Goal: Information Seeking & Learning: Learn about a topic

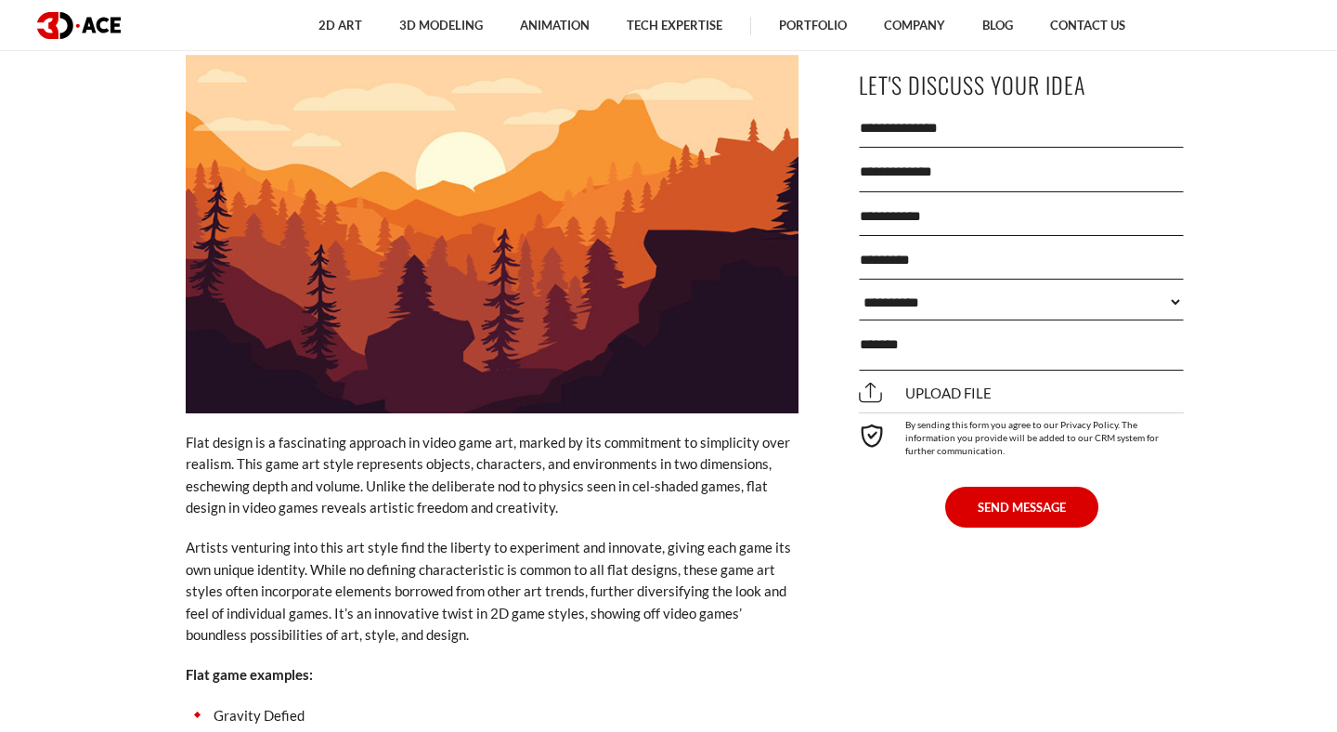
scroll to position [8532, 0]
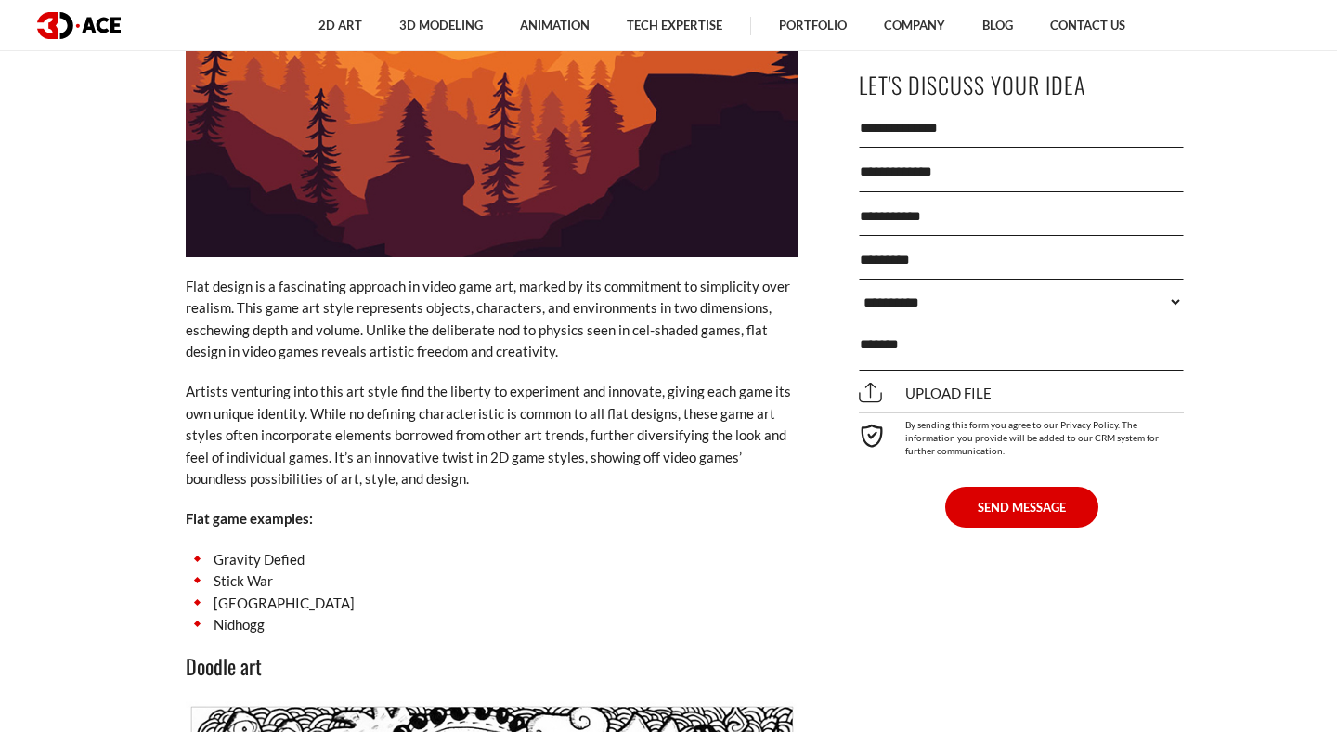
click at [228, 549] on li "Gravity Defied" at bounding box center [492, 559] width 613 height 21
copy ul "Gravity Defied"
click at [241, 570] on li "Stick War" at bounding box center [492, 580] width 613 height 21
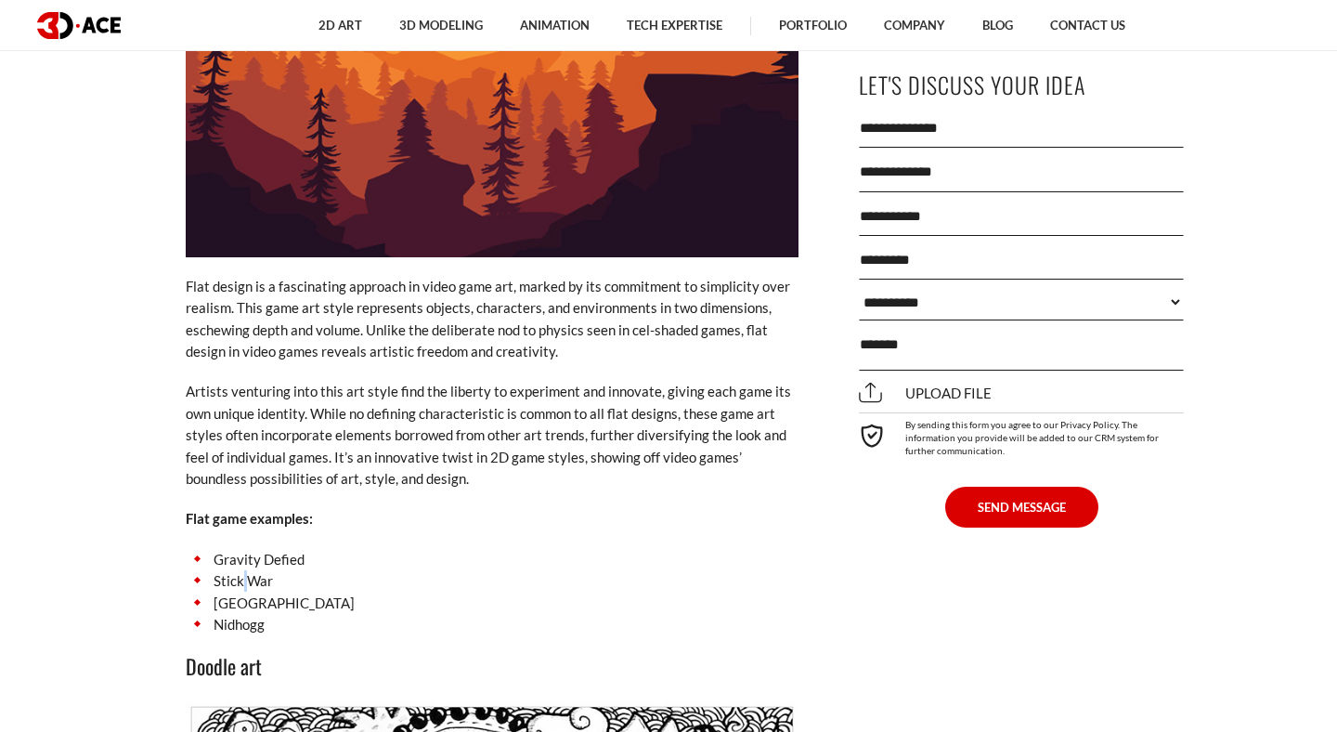
click at [241, 570] on li "Stick War" at bounding box center [492, 580] width 613 height 21
copy ul "Stick War"
click at [258, 593] on li "[GEOGRAPHIC_DATA]" at bounding box center [492, 603] width 613 height 21
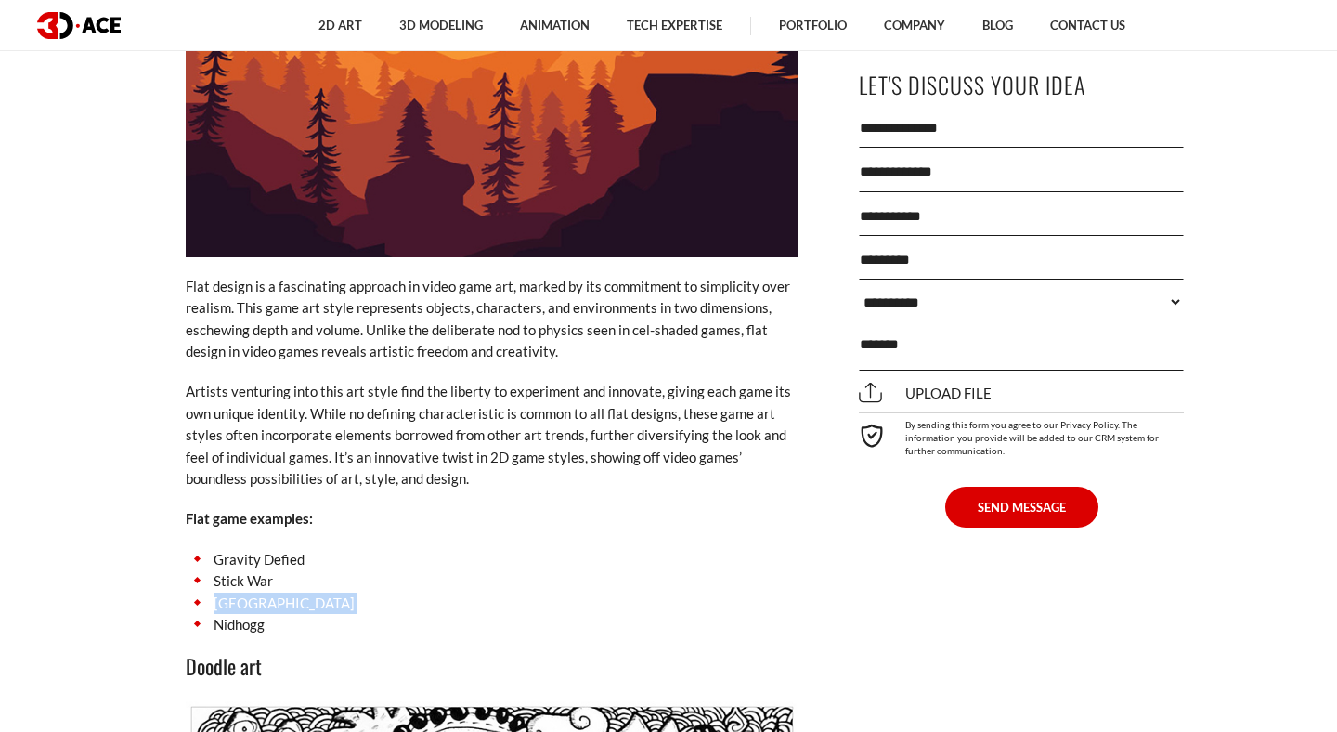
click at [258, 593] on li "[GEOGRAPHIC_DATA]" at bounding box center [492, 603] width 613 height 21
copy ul "[GEOGRAPHIC_DATA]"
click at [241, 614] on li "Nidhogg" at bounding box center [492, 624] width 613 height 21
copy li "Nidhogg"
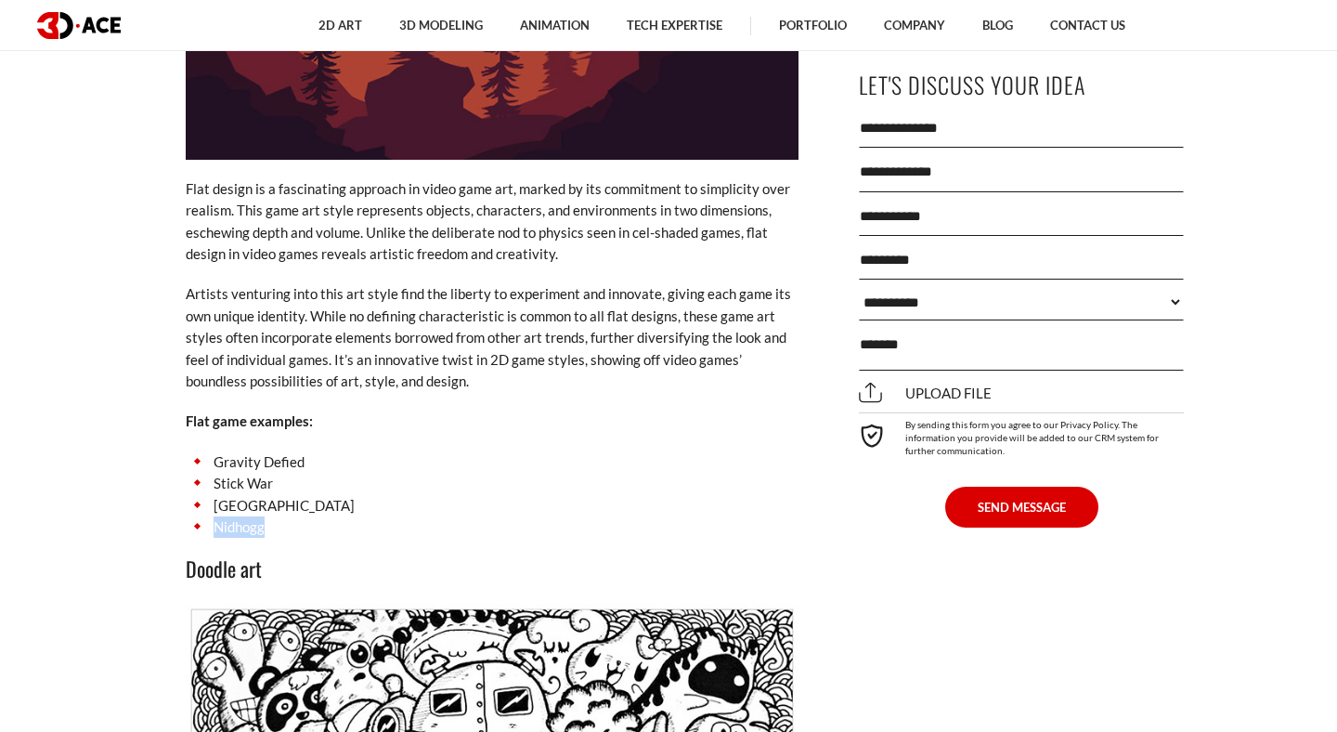
scroll to position [8646, 0]
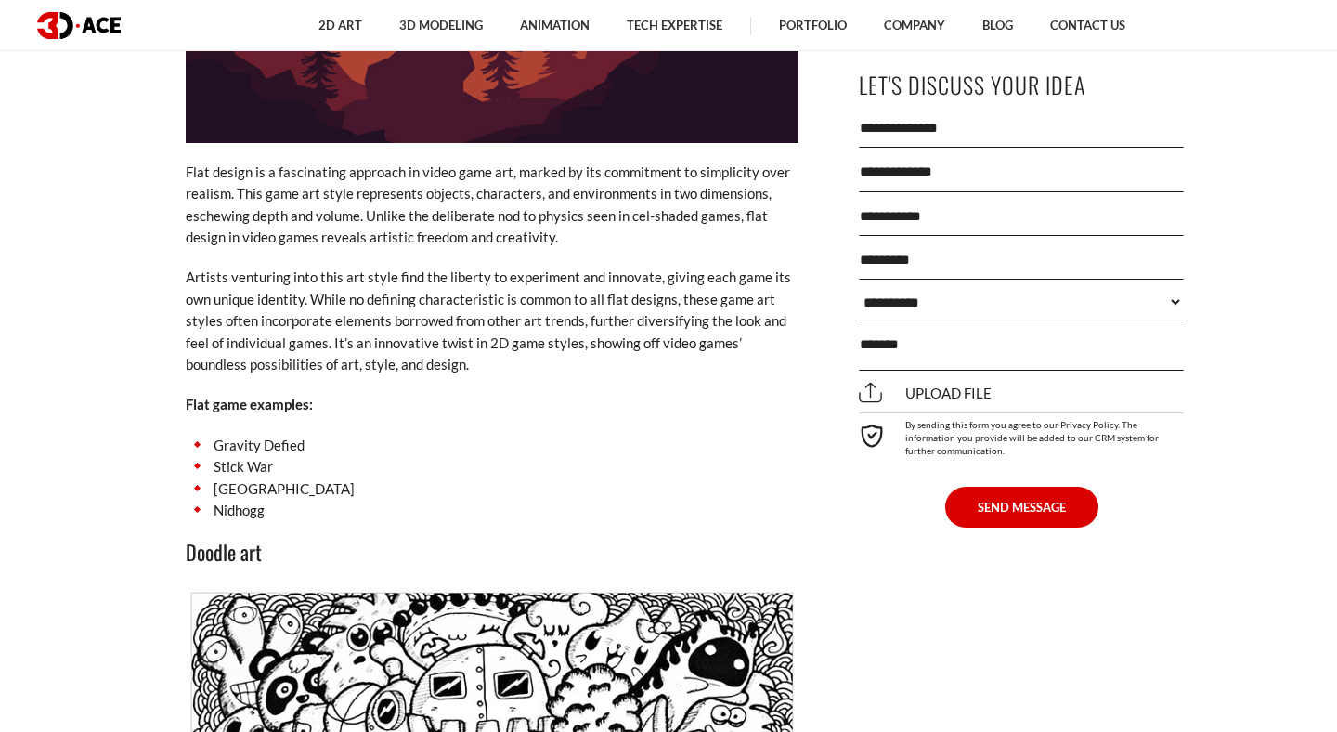
click at [247, 435] on li "Gravity Defied" at bounding box center [492, 445] width 613 height 21
copy ul "Gravity Defied"
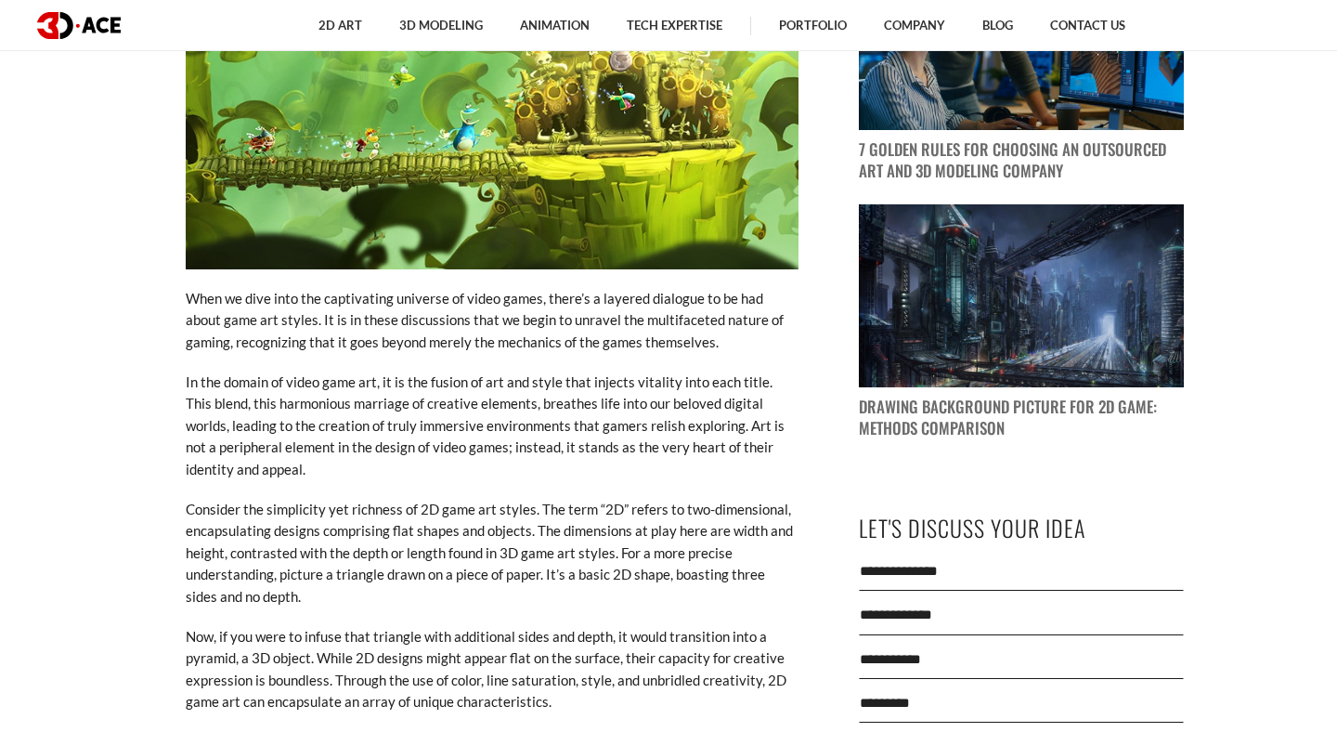
scroll to position [1633, 0]
